Goal: Information Seeking & Learning: Learn about a topic

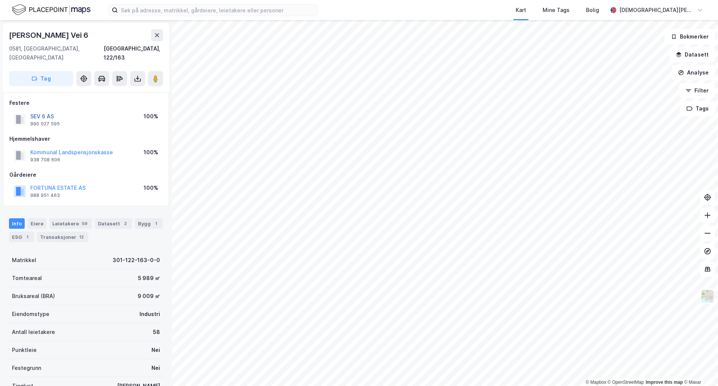
click at [0, 0] on button "SEV 6 AS" at bounding box center [0, 0] width 0 height 0
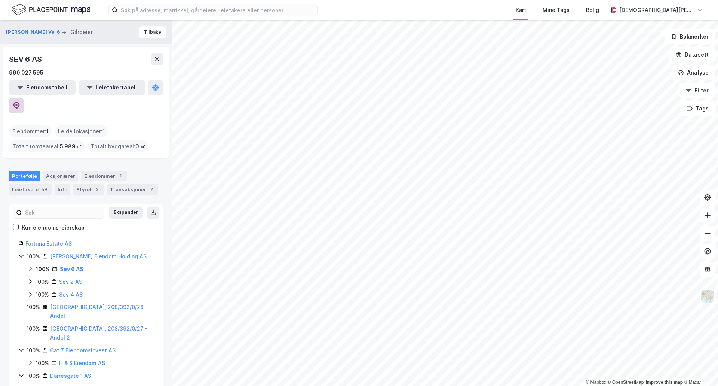
click at [18, 104] on icon at bounding box center [16, 105] width 2 height 2
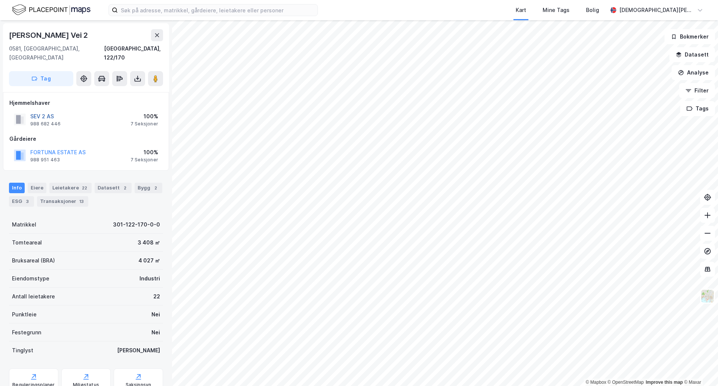
click at [0, 0] on button "SEV 2 AS" at bounding box center [0, 0] width 0 height 0
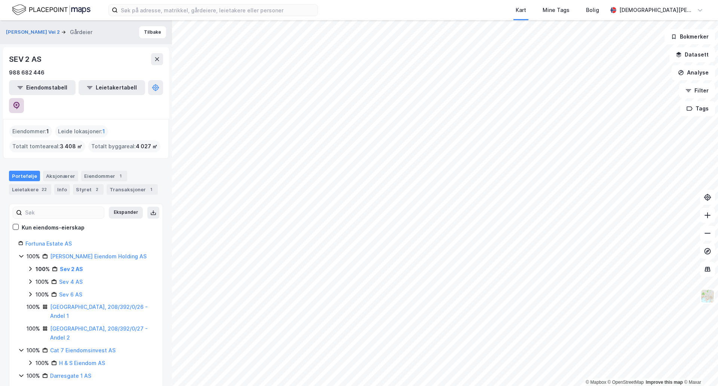
click at [20, 102] on icon at bounding box center [16, 105] width 6 height 7
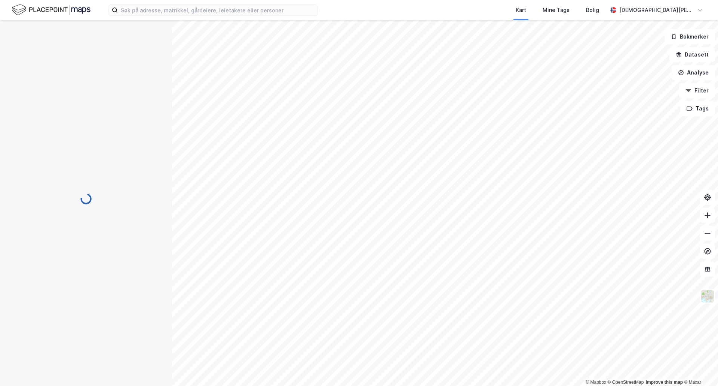
scroll to position [1, 0]
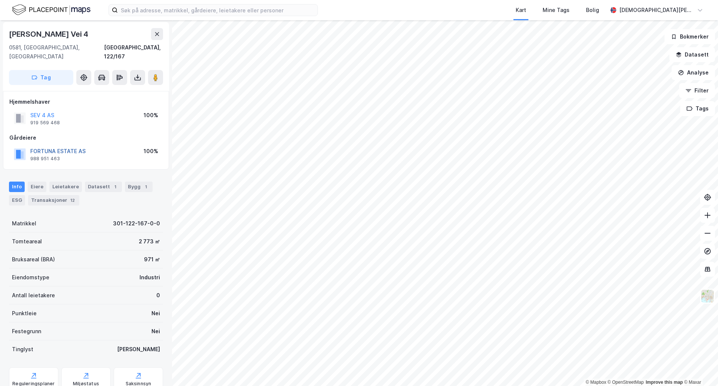
click at [0, 0] on button "FORTUNA ESTATE AS" at bounding box center [0, 0] width 0 height 0
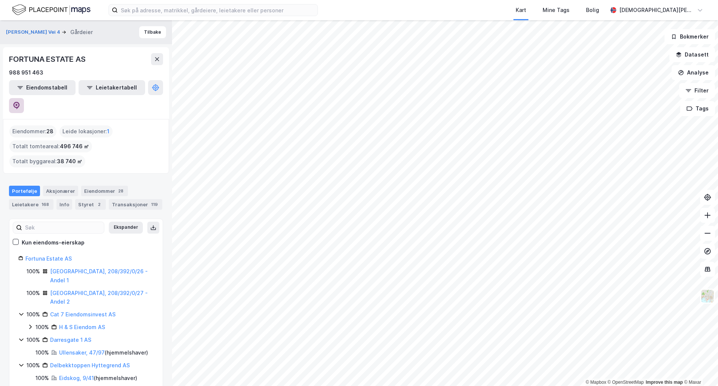
click at [20, 102] on icon at bounding box center [16, 105] width 7 height 7
click at [145, 13] on input at bounding box center [218, 9] width 200 height 11
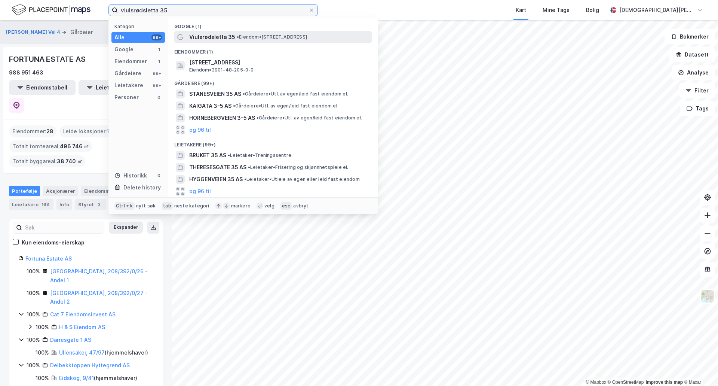
type input "viulsrødsletta 35"
click at [273, 37] on span "• Eiendom • [STREET_ADDRESS]" at bounding box center [272, 37] width 70 height 6
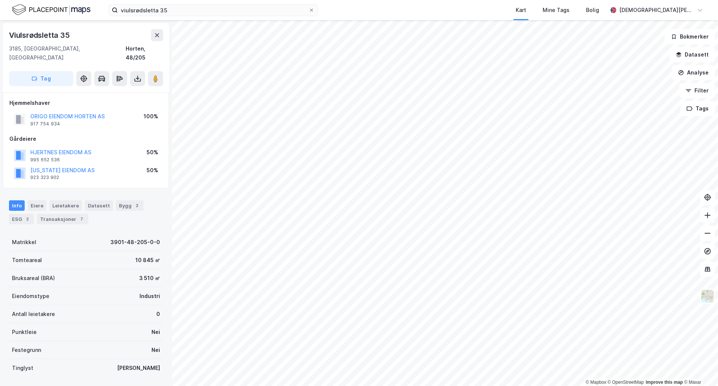
scroll to position [1, 0]
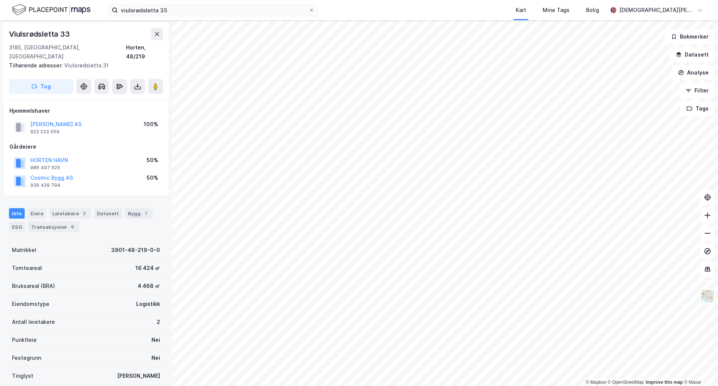
scroll to position [1, 0]
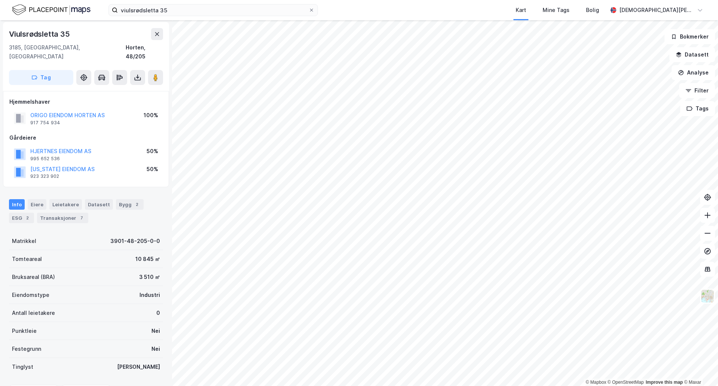
scroll to position [1, 0]
click at [154, 74] on image at bounding box center [155, 77] width 4 height 7
